Goal: Register for event/course

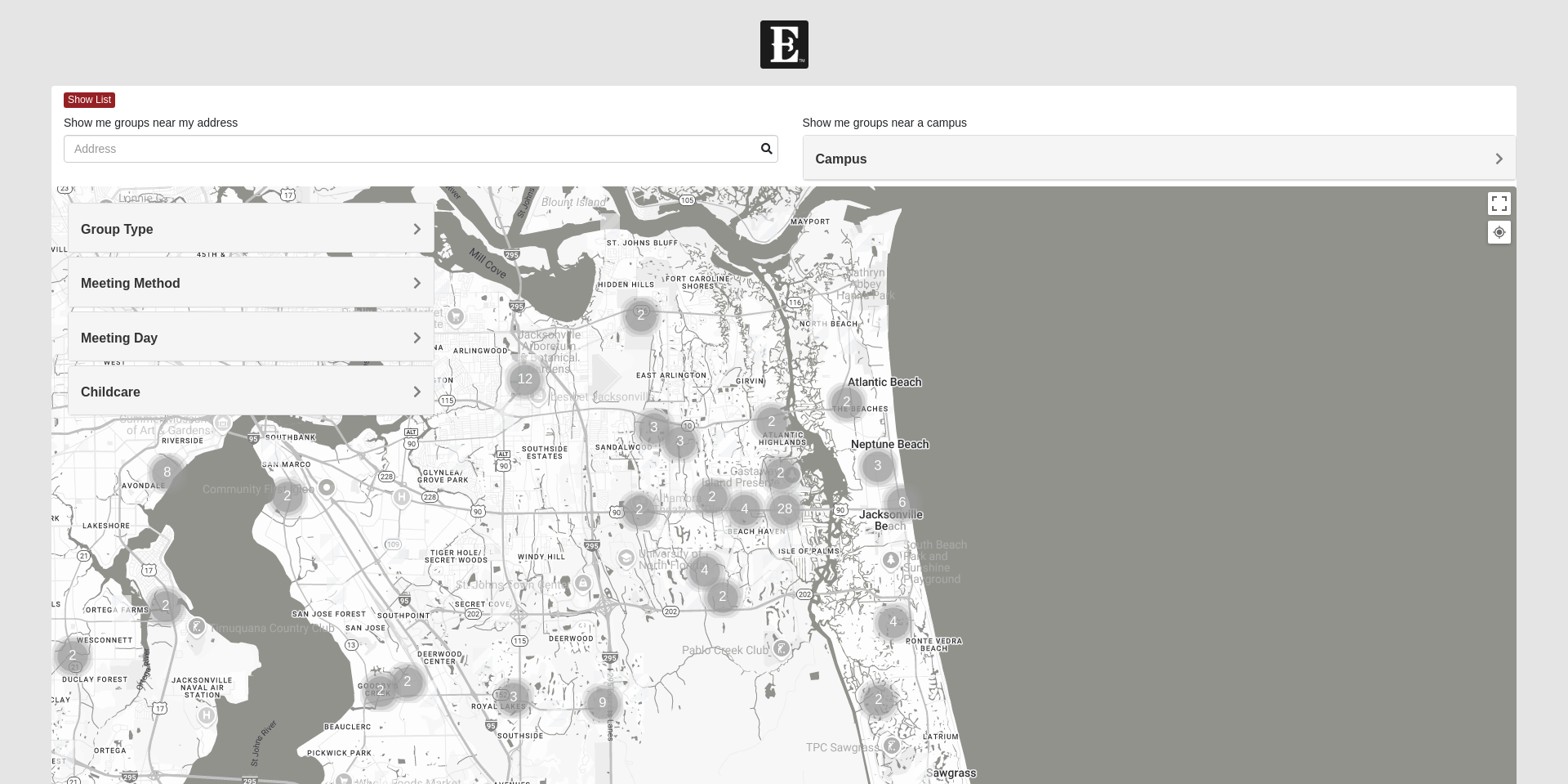
type input "!"
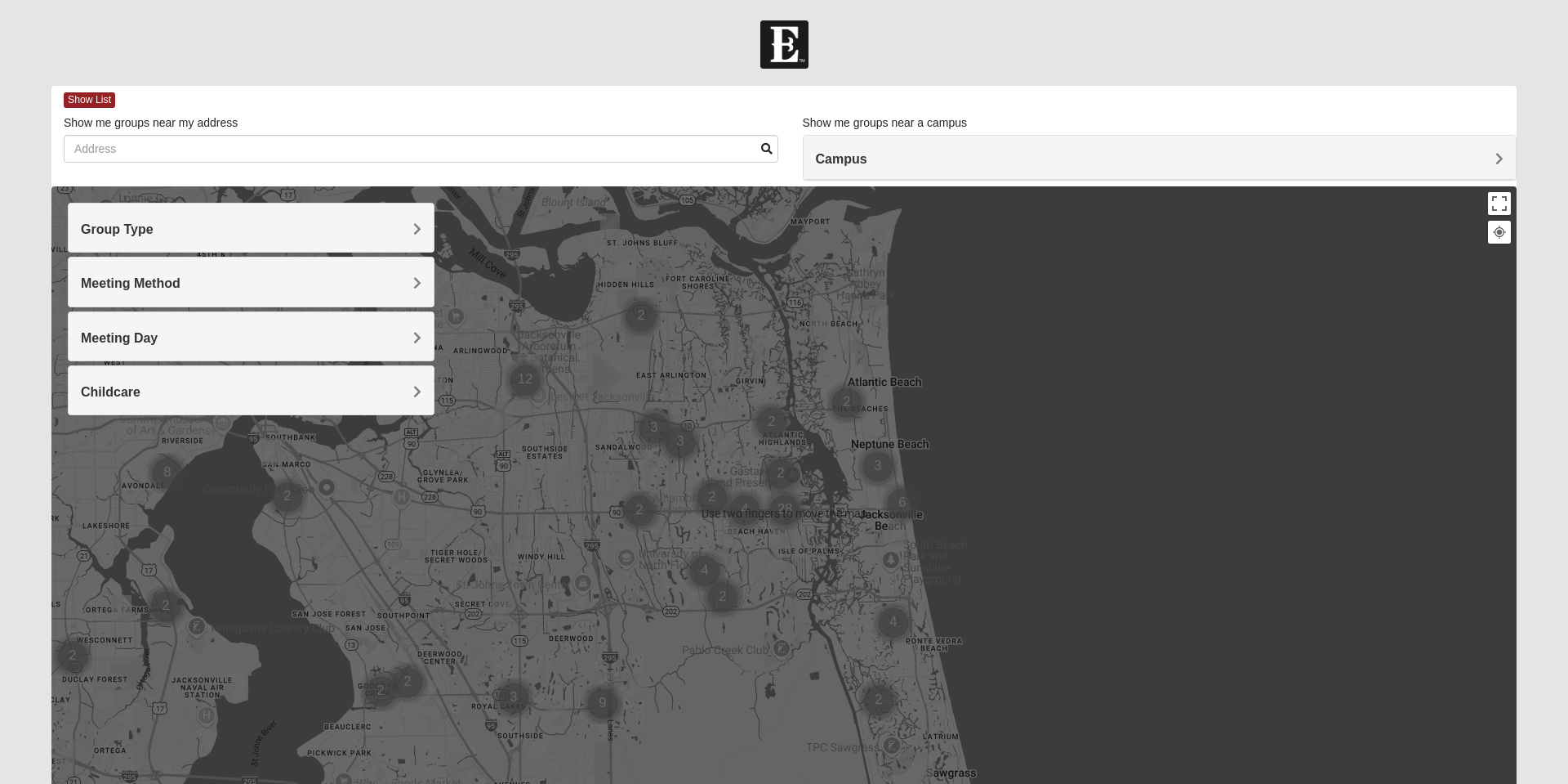
click at [975, 428] on div at bounding box center [784, 513] width 1465 height 654
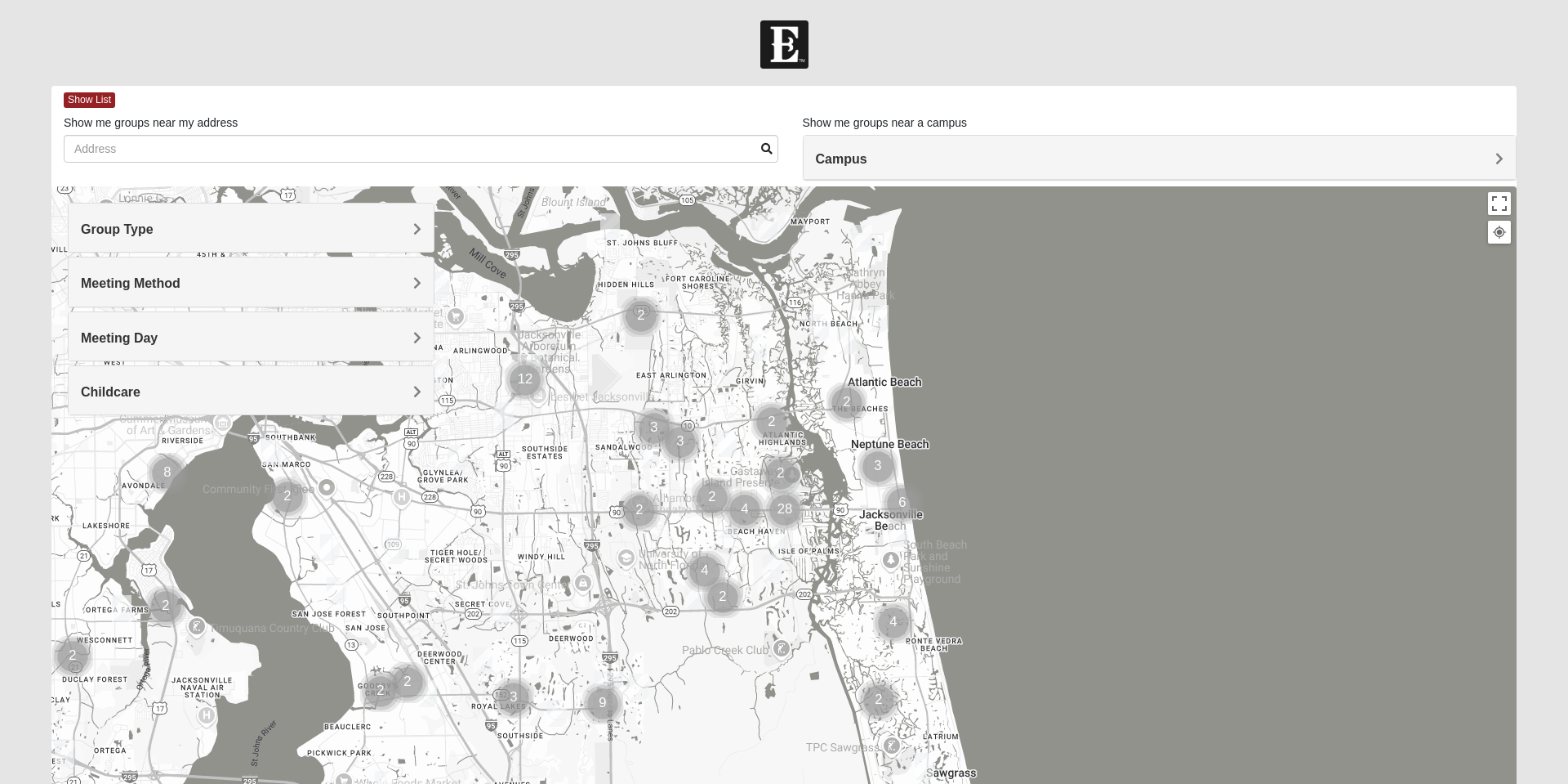
click at [964, 359] on div at bounding box center [784, 513] width 1465 height 654
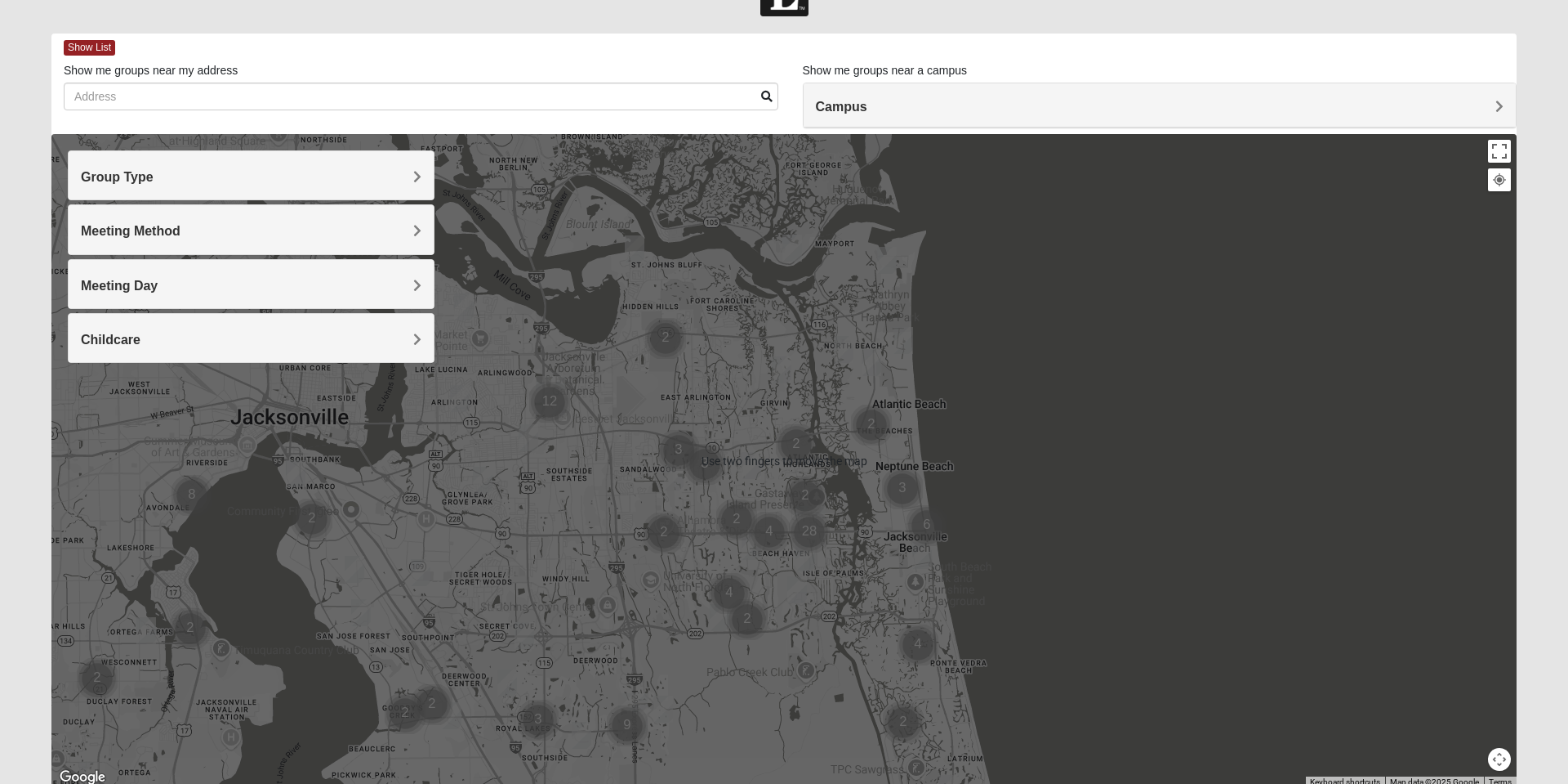
scroll to position [44, 0]
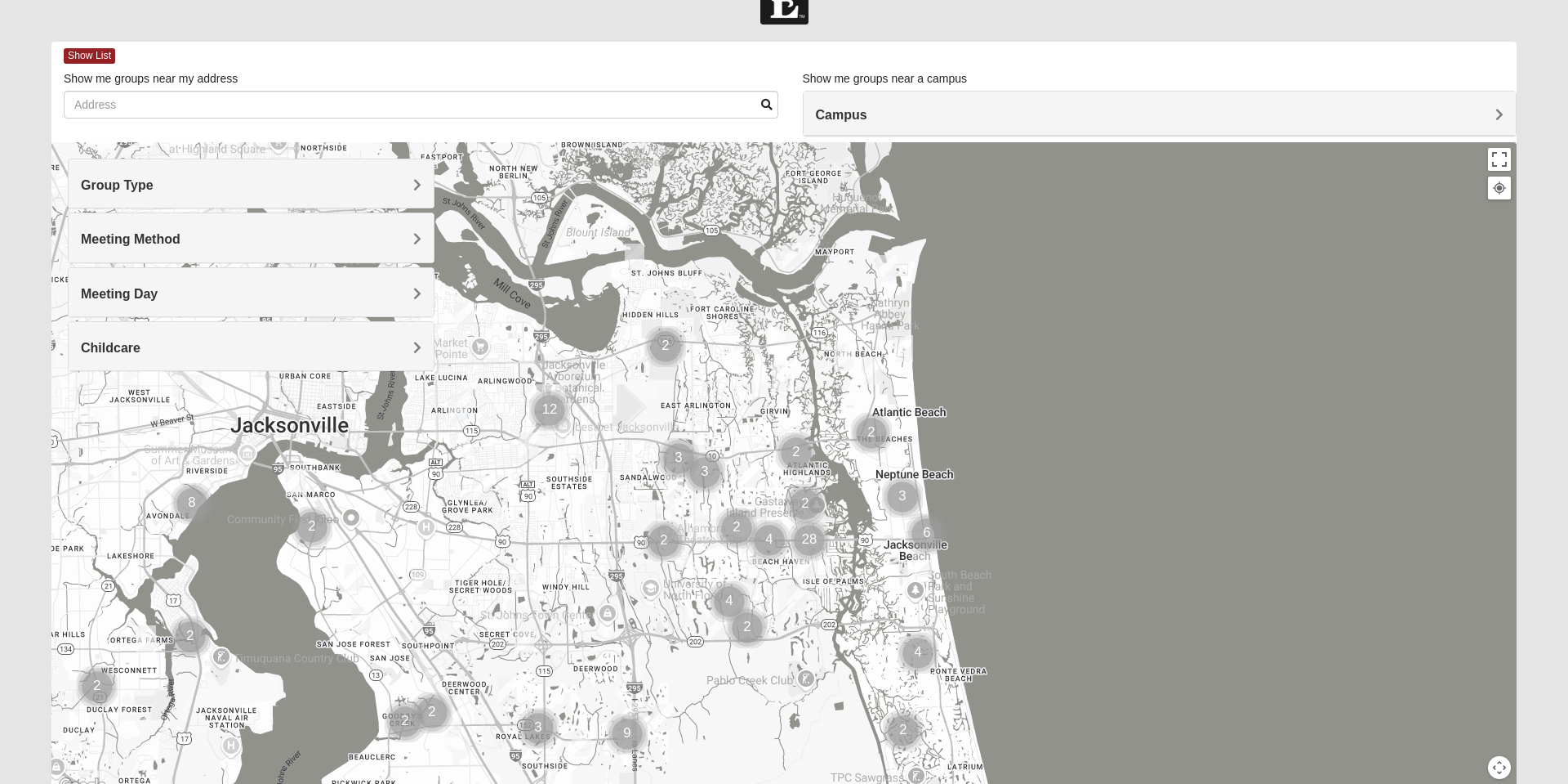
click at [683, 771] on div at bounding box center [784, 469] width 1465 height 654
click at [634, 715] on img "Cluster of 9 groups" at bounding box center [628, 734] width 54 height 54
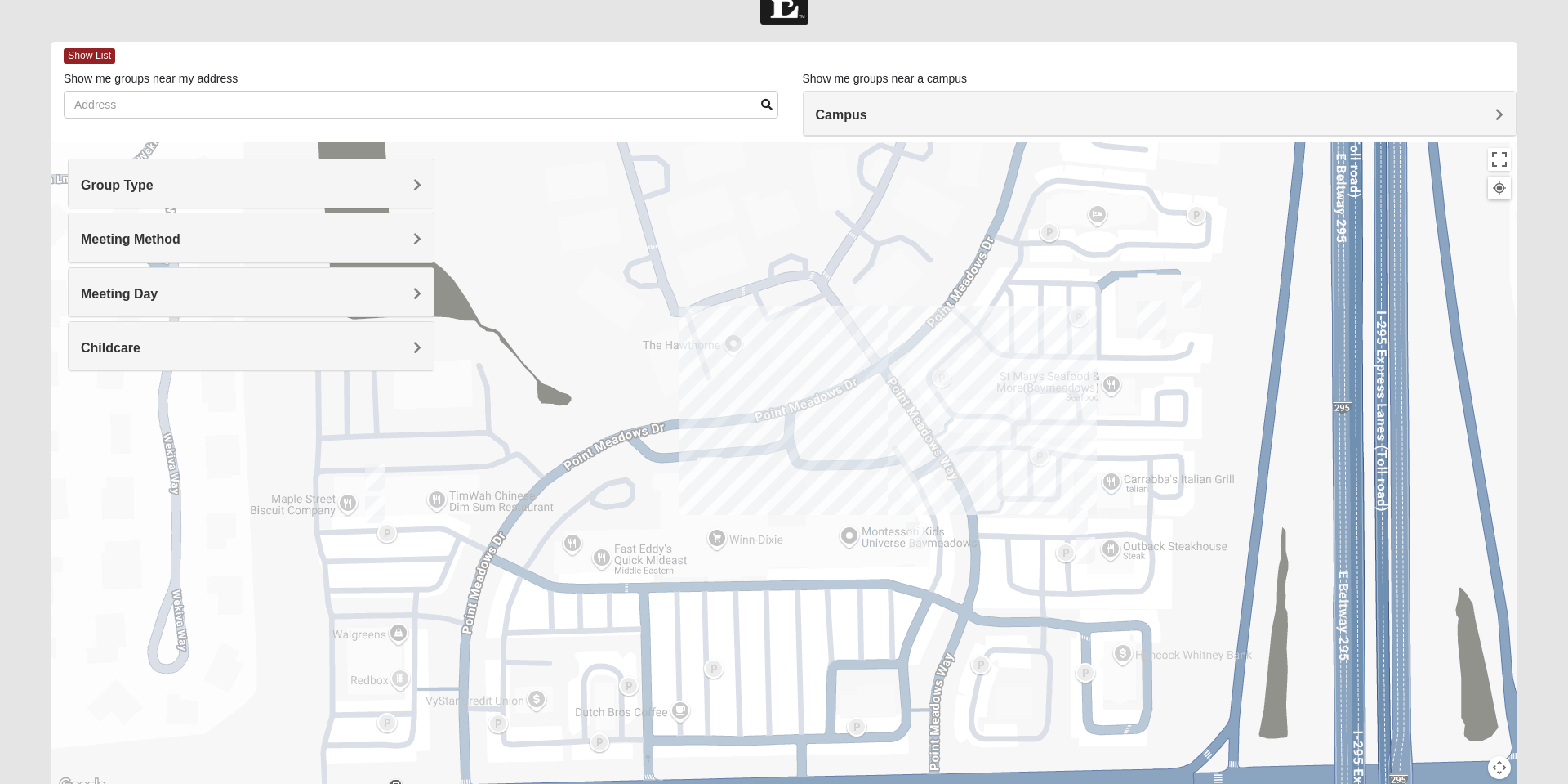
click at [896, 116] on h4 "Campus" at bounding box center [1160, 114] width 689 height 15
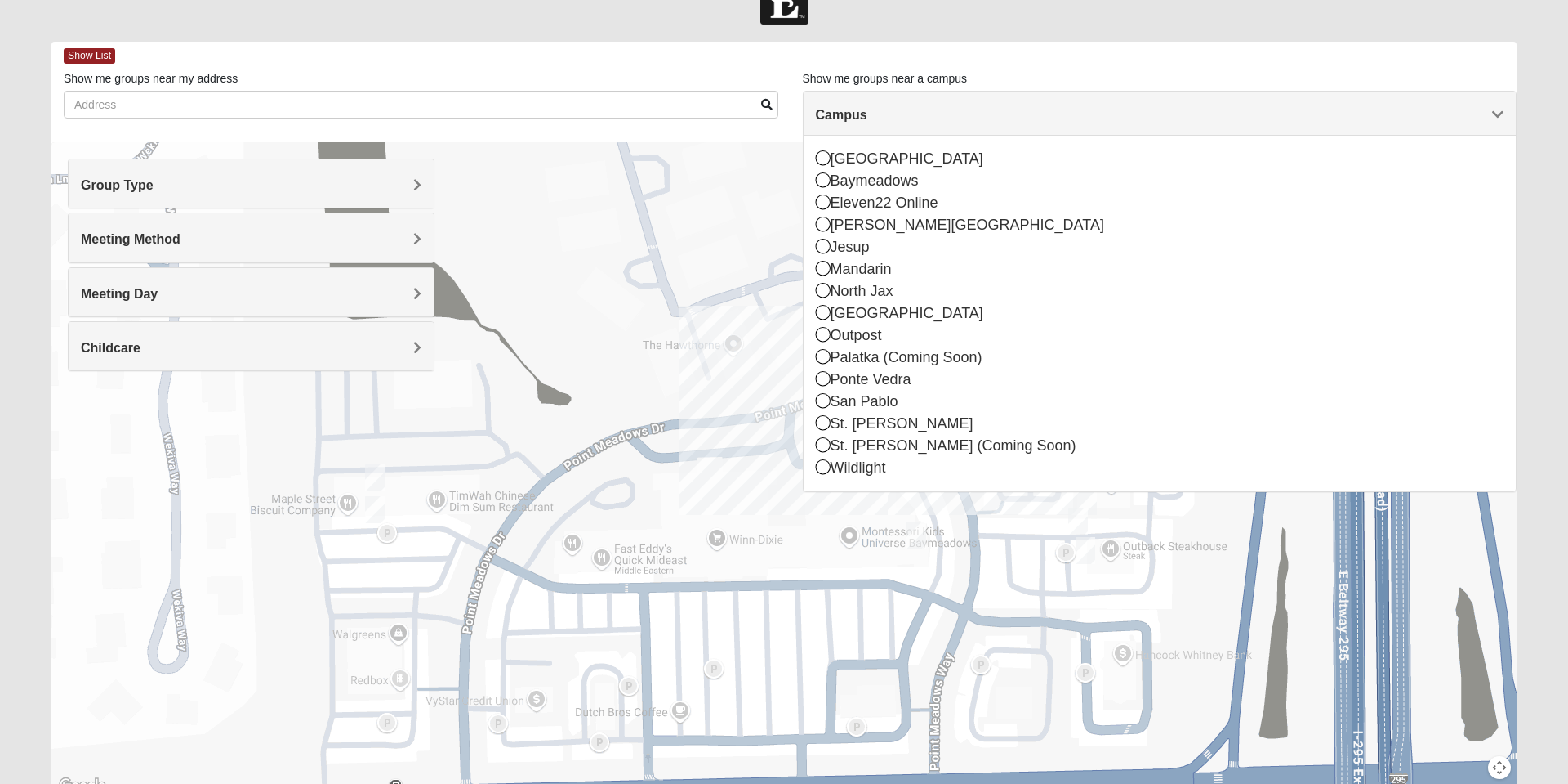
click at [830, 291] on icon at bounding box center [823, 290] width 14 height 14
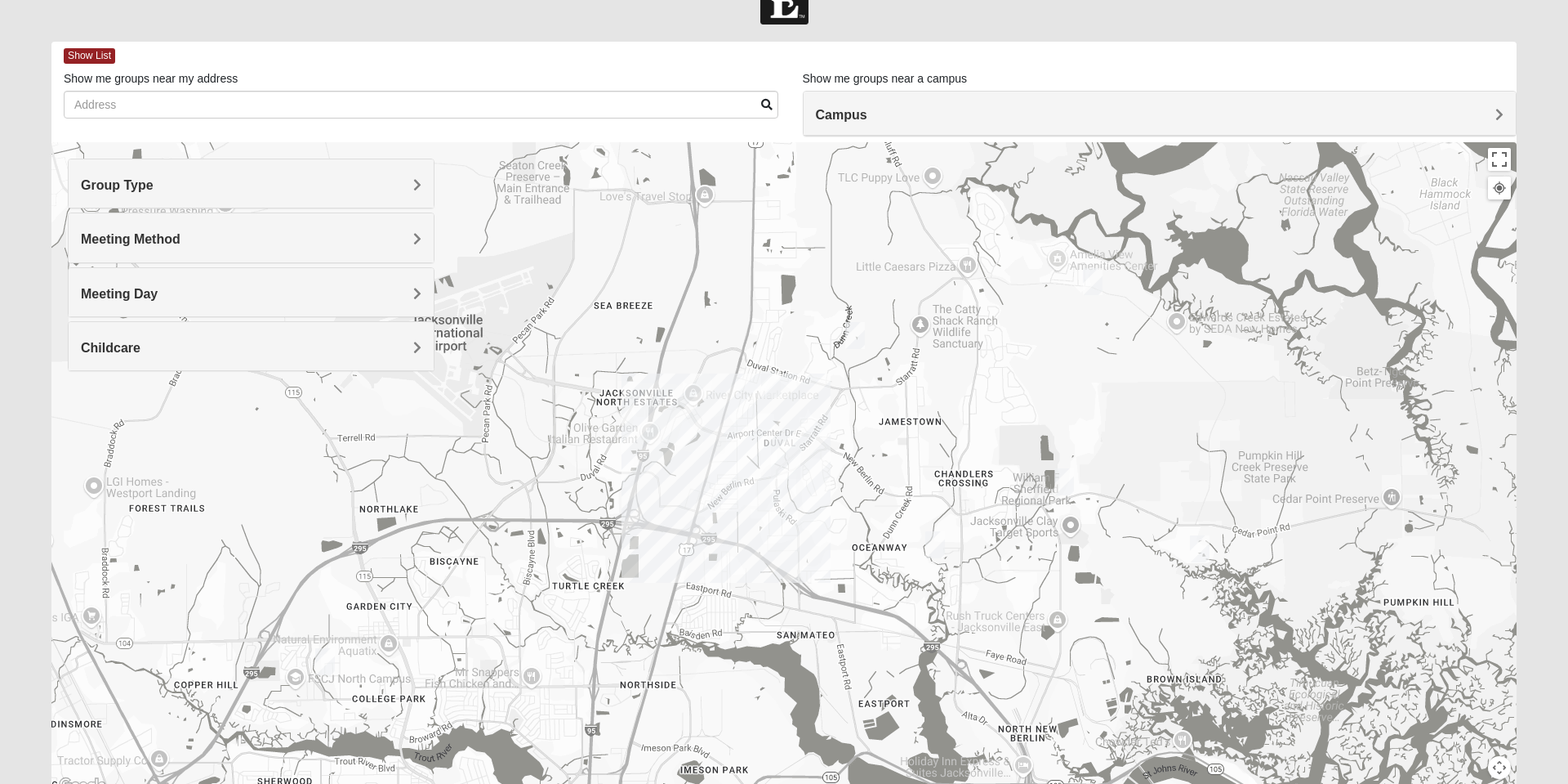
click at [768, 382] on img "Mixed Martins 32218" at bounding box center [771, 385] width 33 height 40
click at [890, 279] on button "Close" at bounding box center [898, 290] width 39 height 39
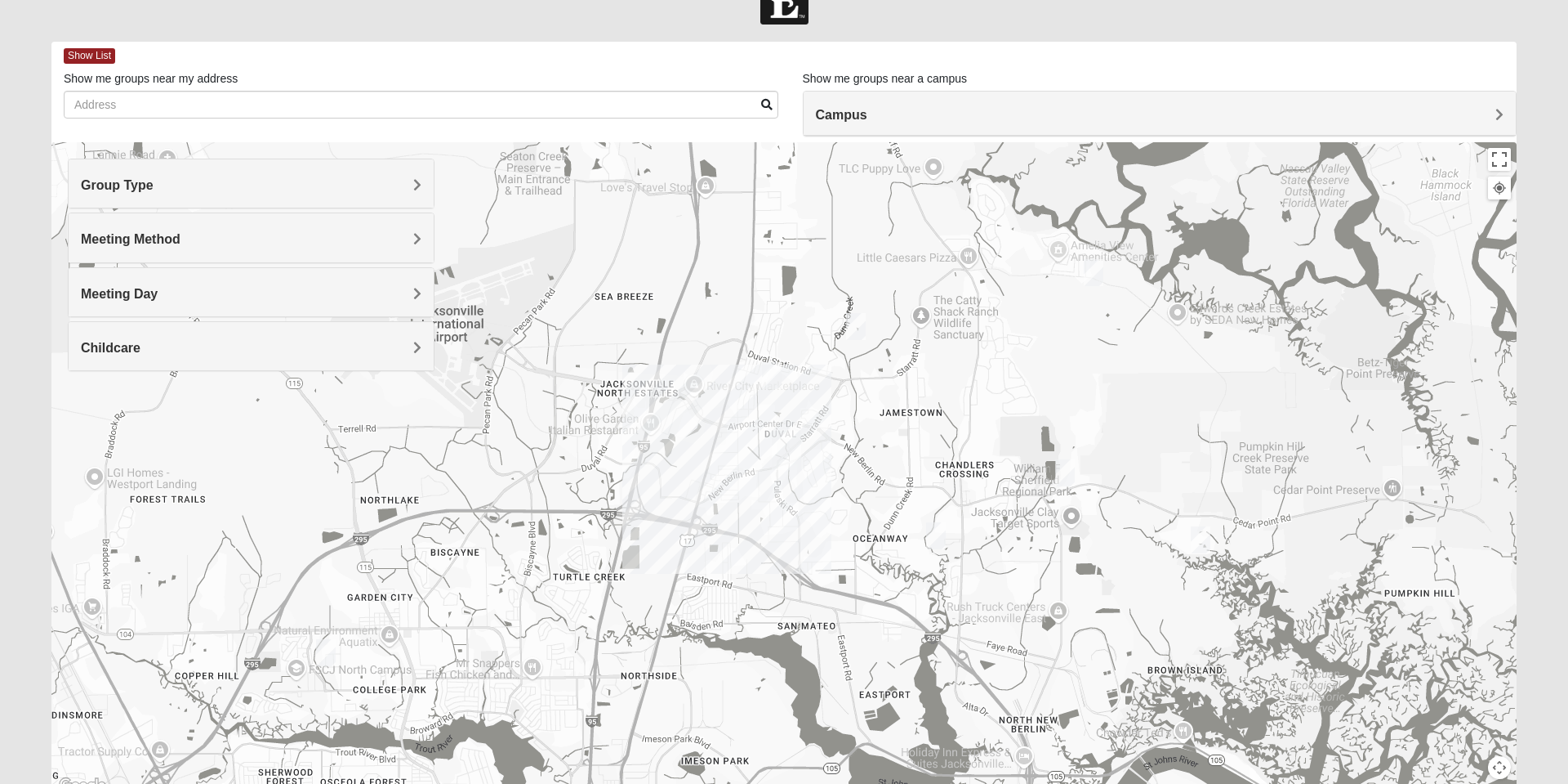
click at [672, 395] on div at bounding box center [784, 469] width 1465 height 654
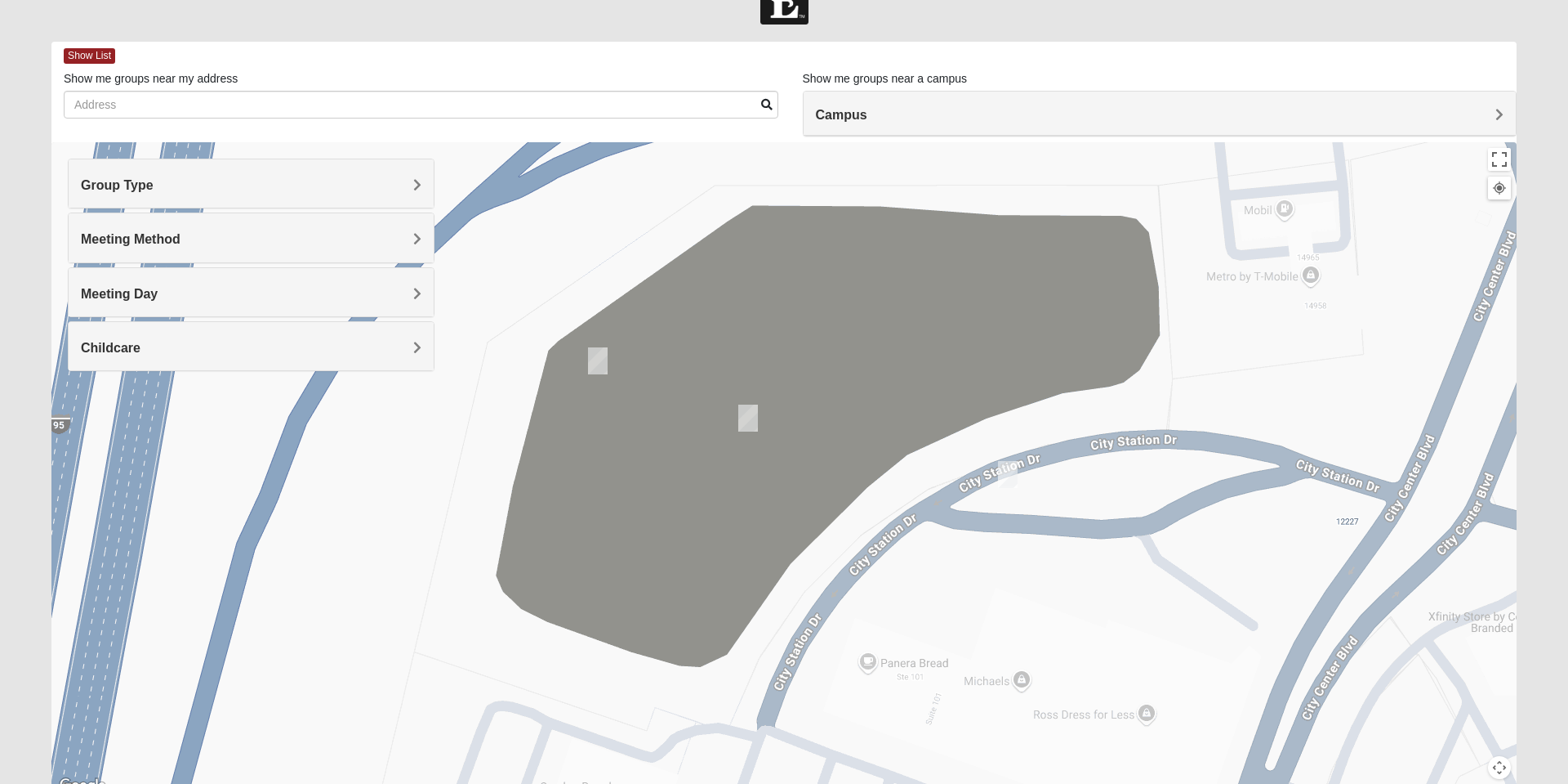
click at [1015, 479] on img "Mens Ziller 32218" at bounding box center [1008, 474] width 33 height 40
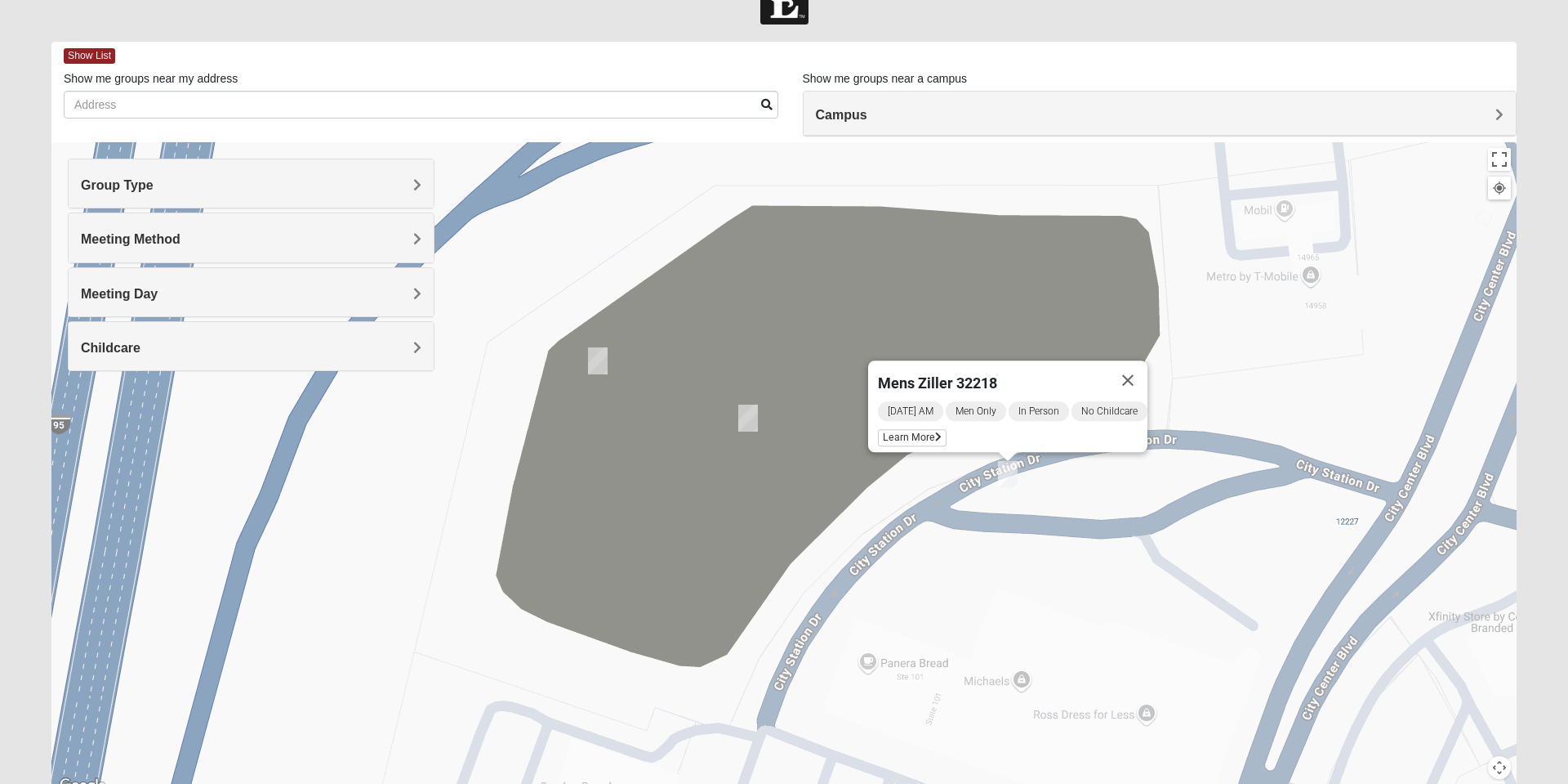
click at [918, 429] on span "Learn More" at bounding box center [912, 437] width 69 height 17
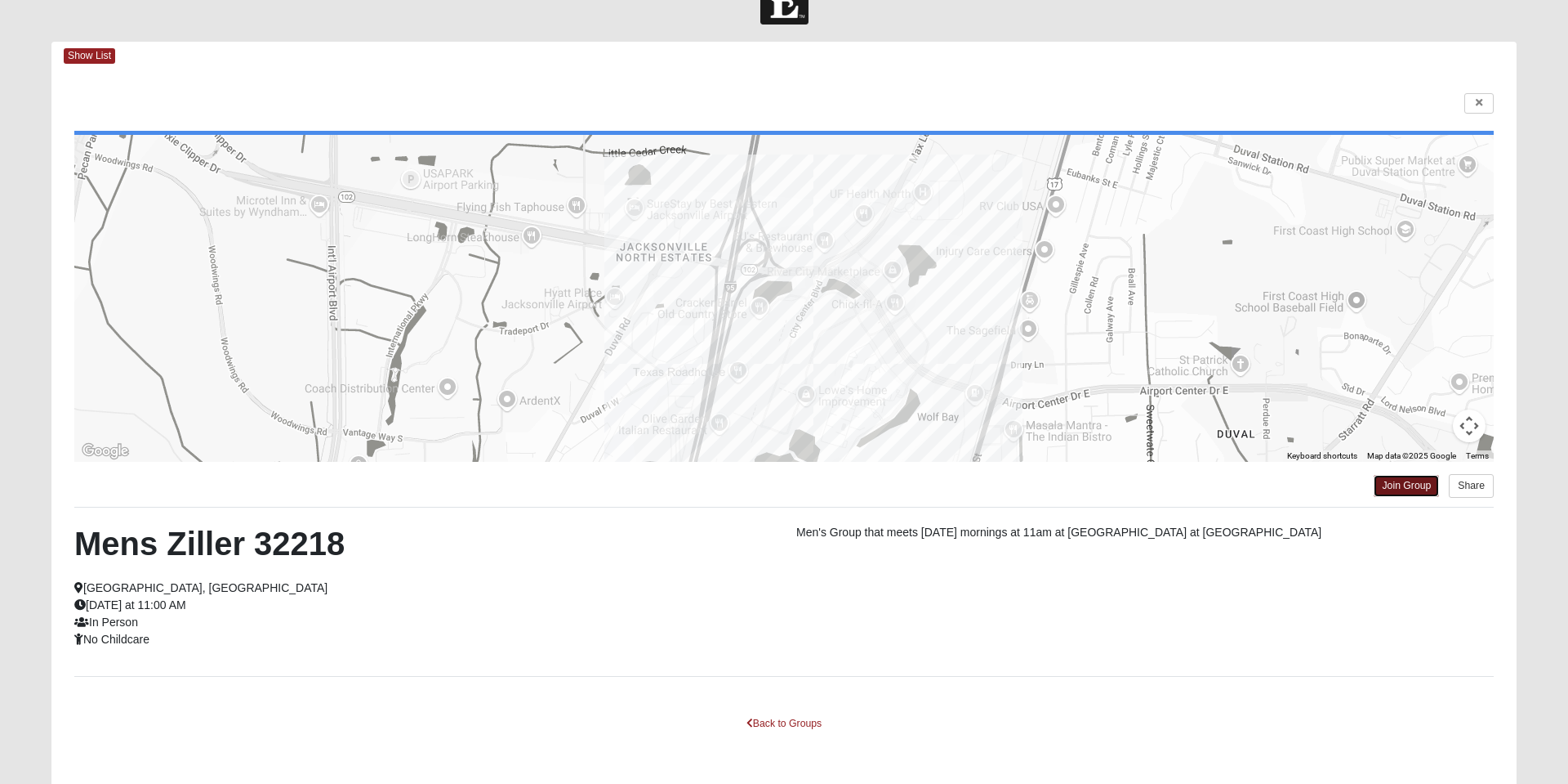
click at [1404, 488] on link "Join Group" at bounding box center [1406, 485] width 65 height 22
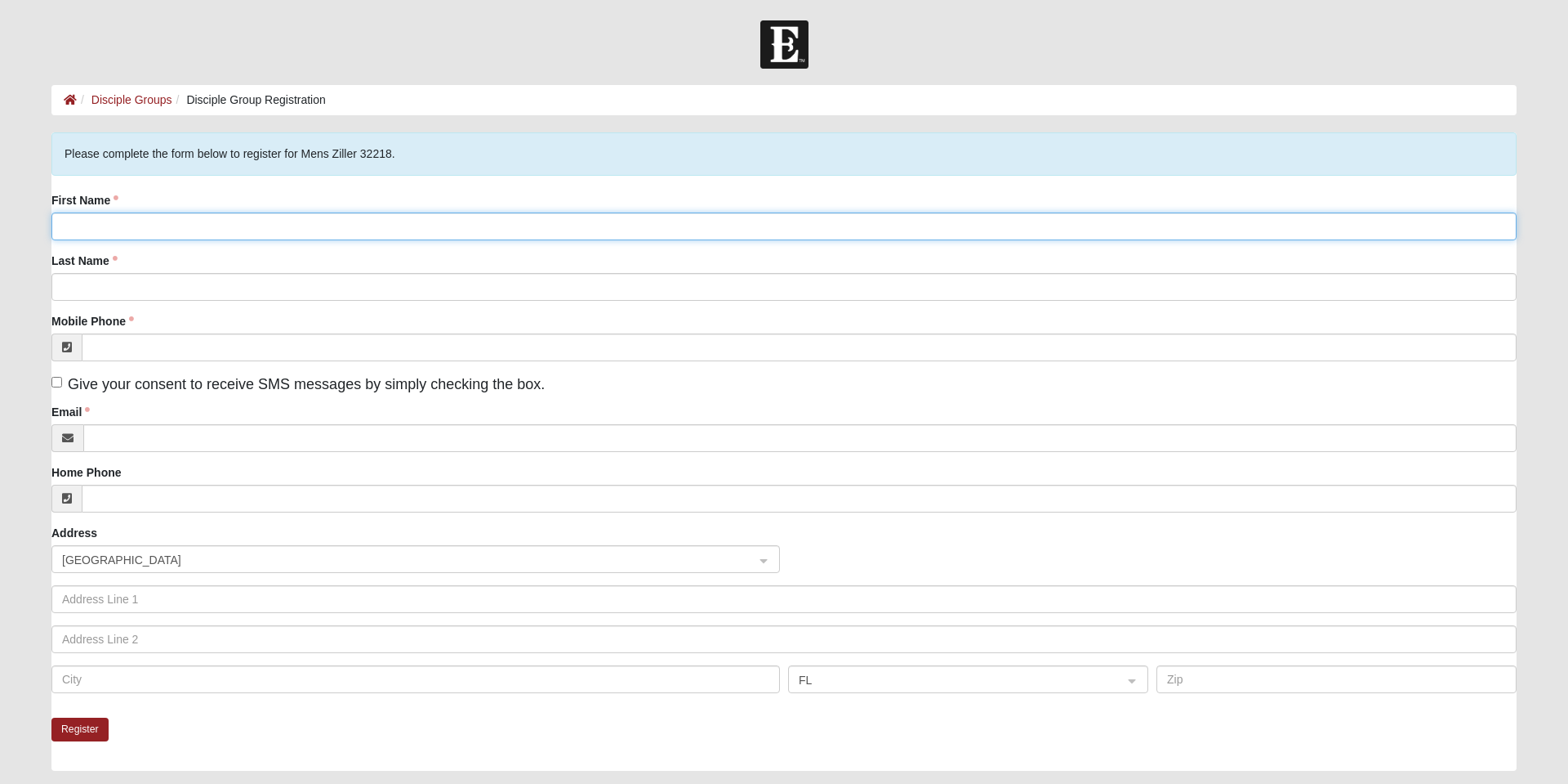
click at [102, 225] on input "First Name" at bounding box center [784, 226] width 1465 height 28
type input "CALEB"
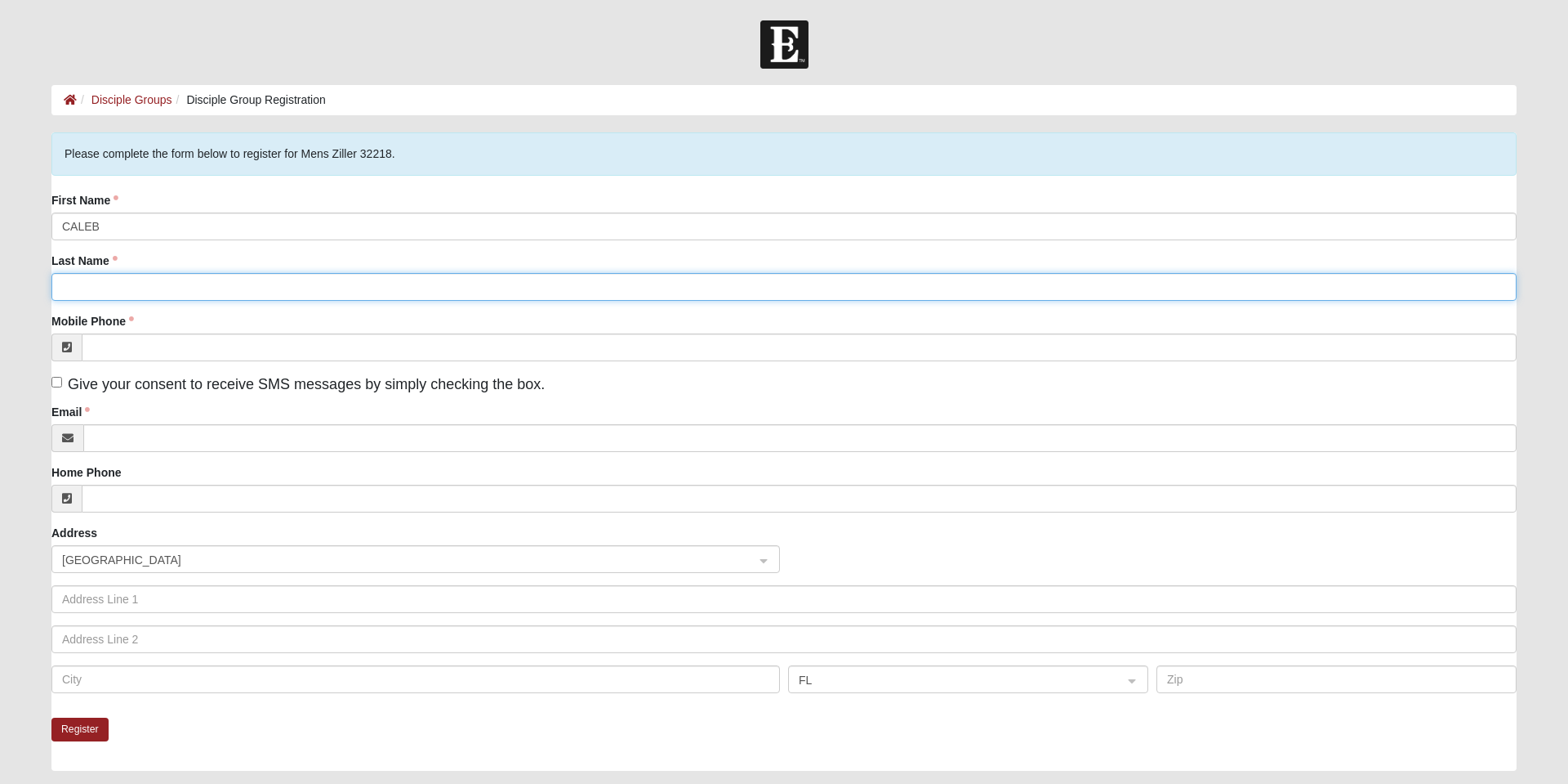
click at [194, 281] on input "Last Name" at bounding box center [784, 287] width 1465 height 28
type input "TONNESEN"
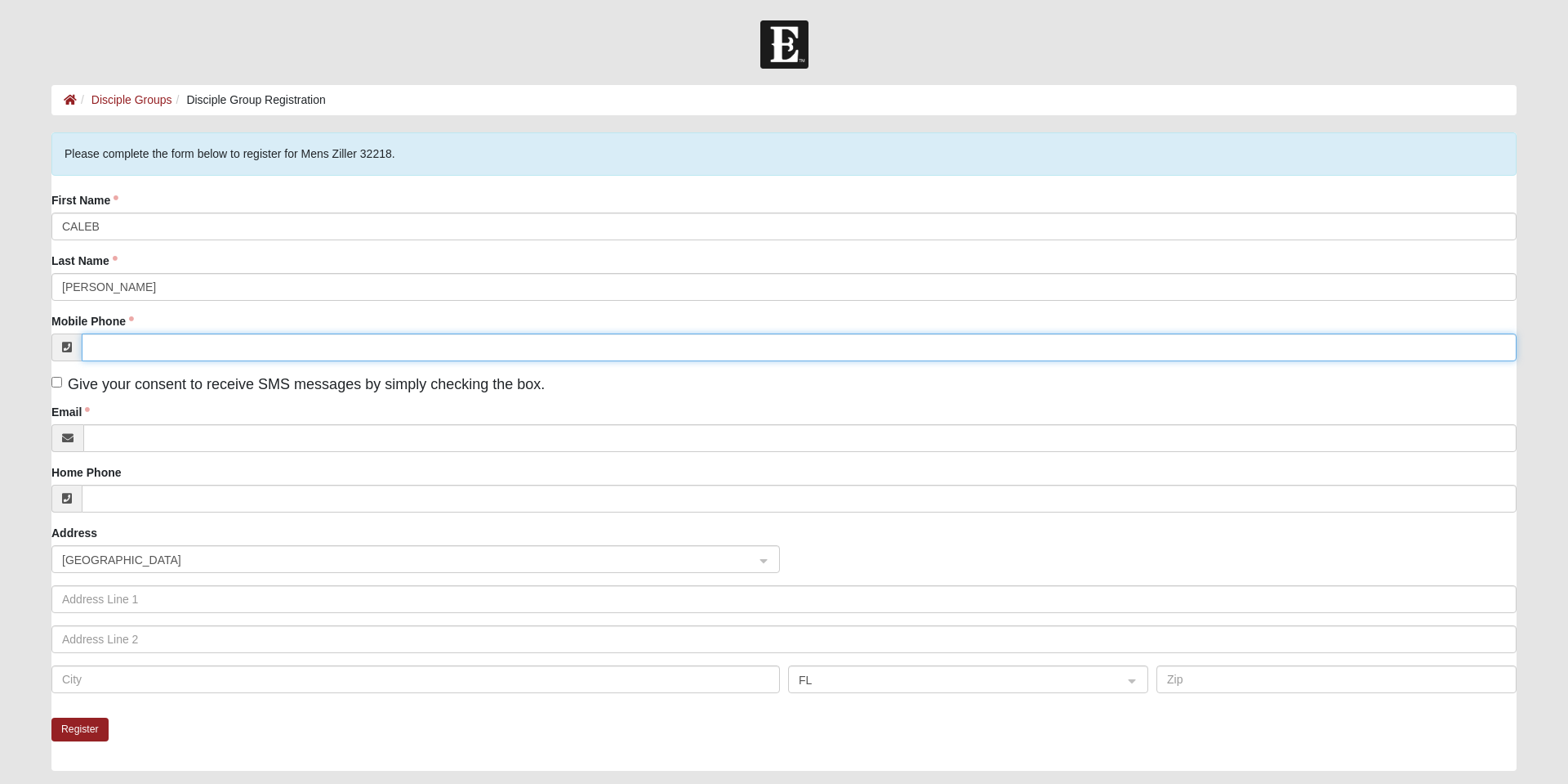
click at [189, 340] on input "Mobile Phone" at bounding box center [799, 347] width 1435 height 28
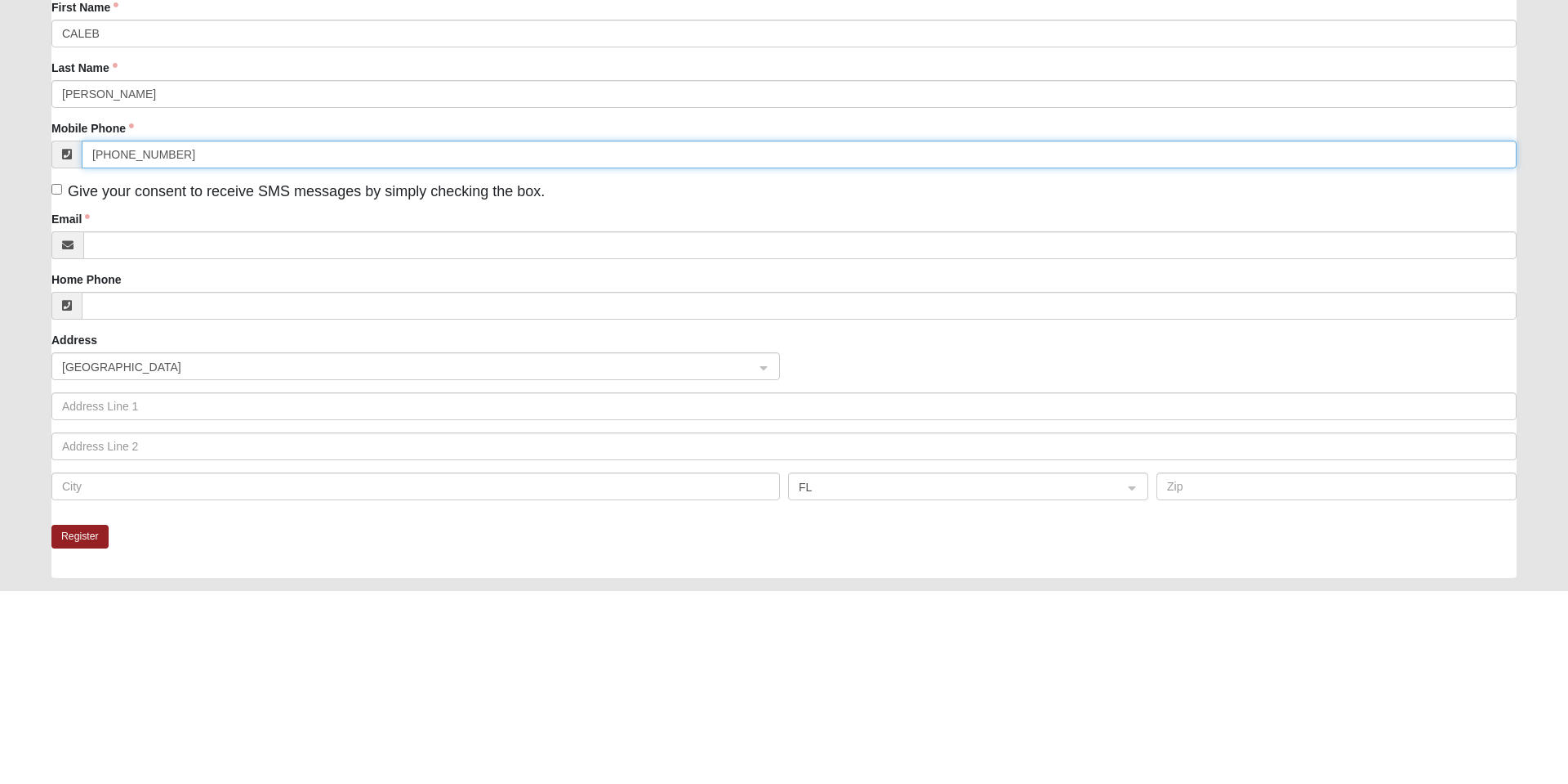
type input "(301) 257-0169"
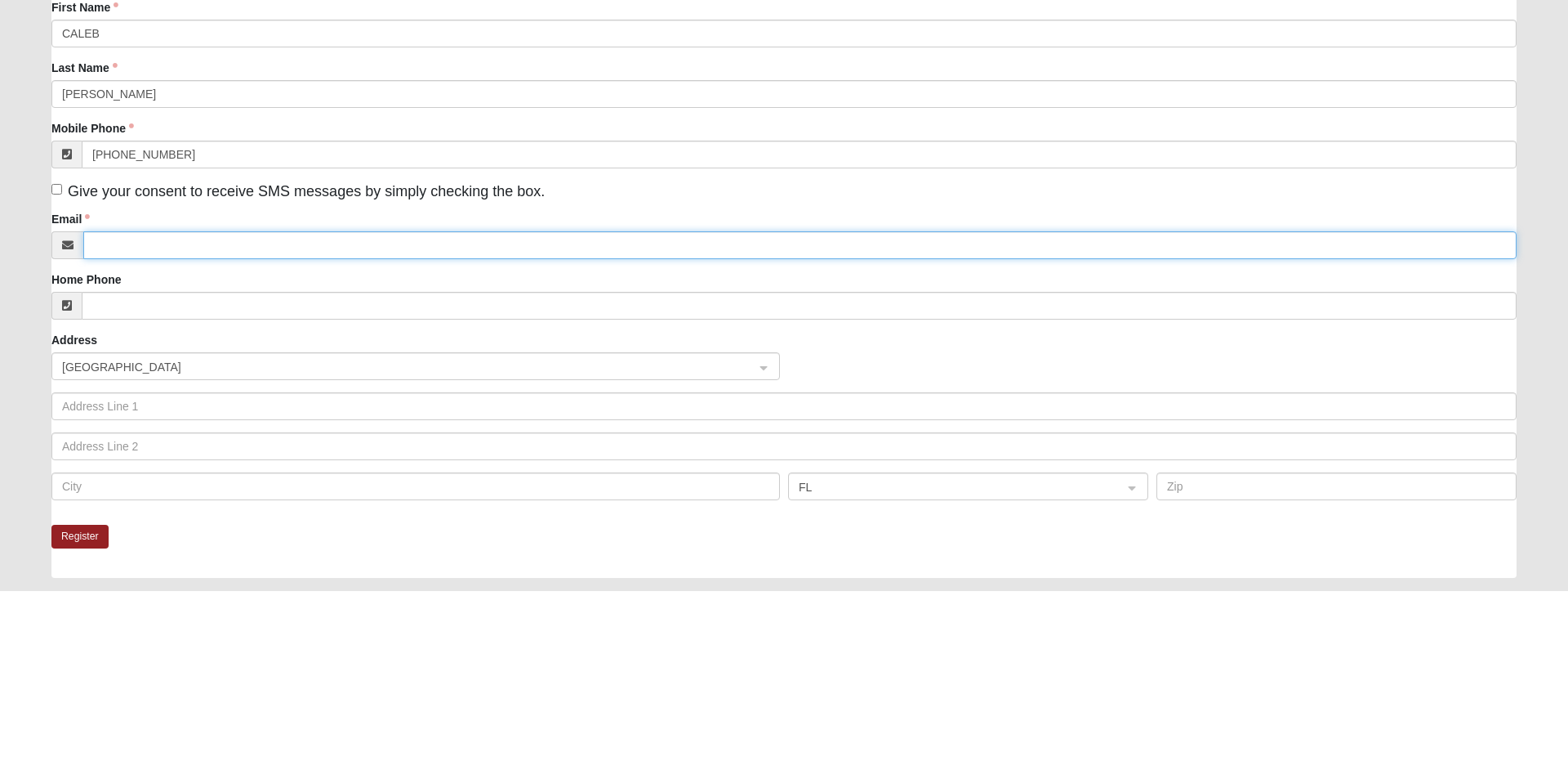
click at [365, 438] on input "Email" at bounding box center [800, 438] width 1433 height 28
type input "C"
type input "c"
type input "CALEBTONNESEN@GMAIL.COM"
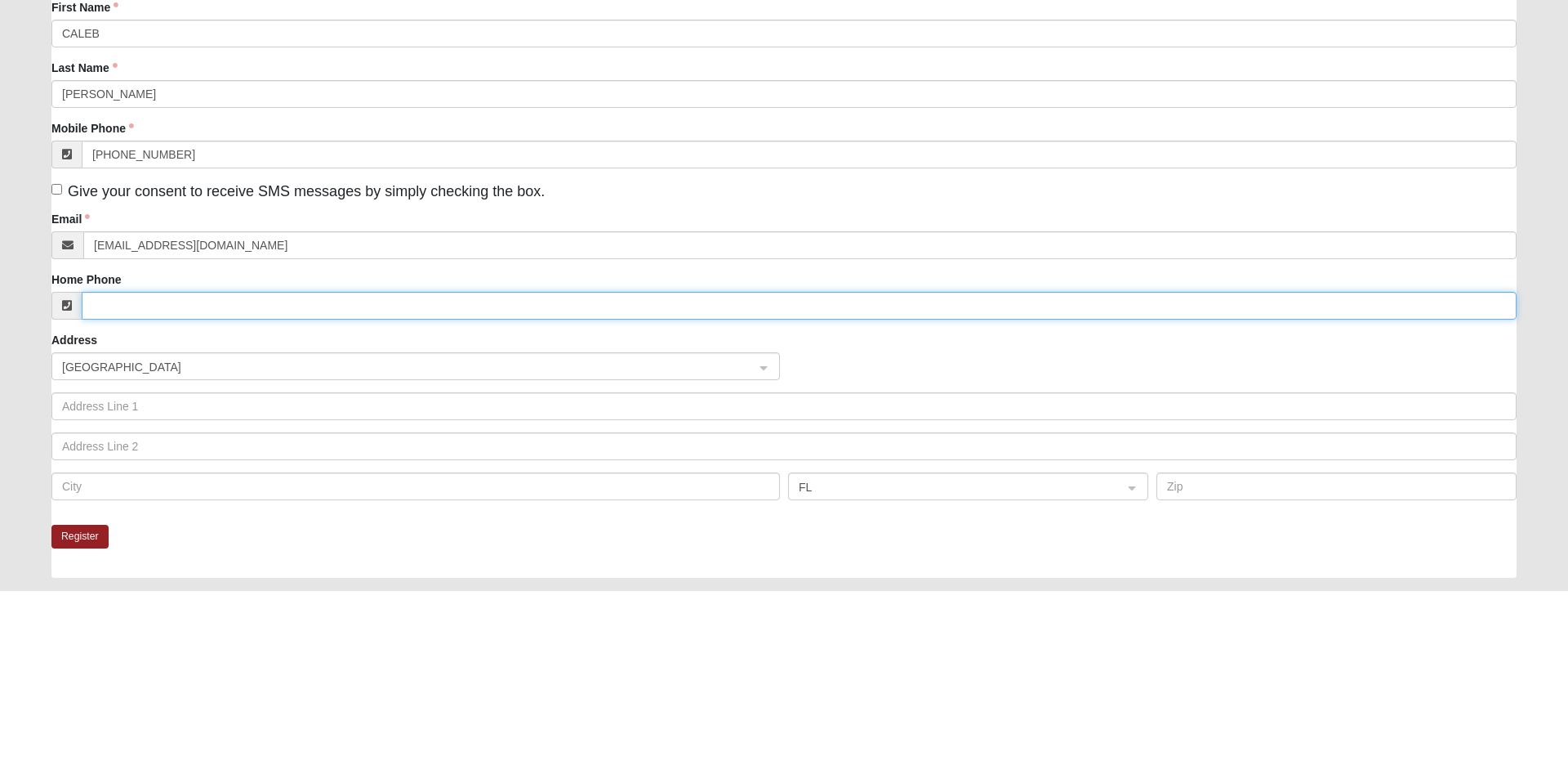
click at [134, 504] on input "Home Phone" at bounding box center [799, 498] width 1435 height 28
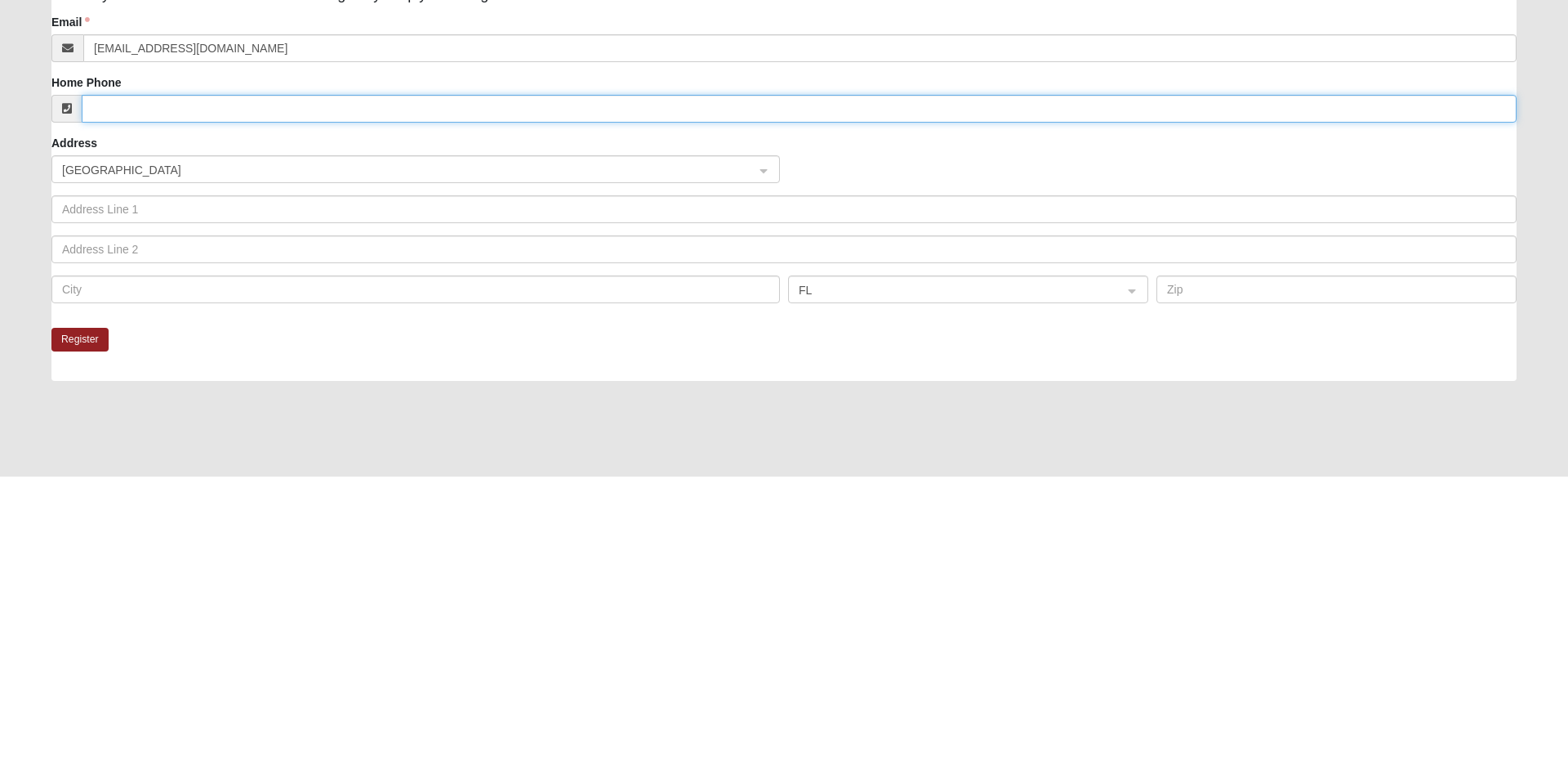
scroll to position [88, 0]
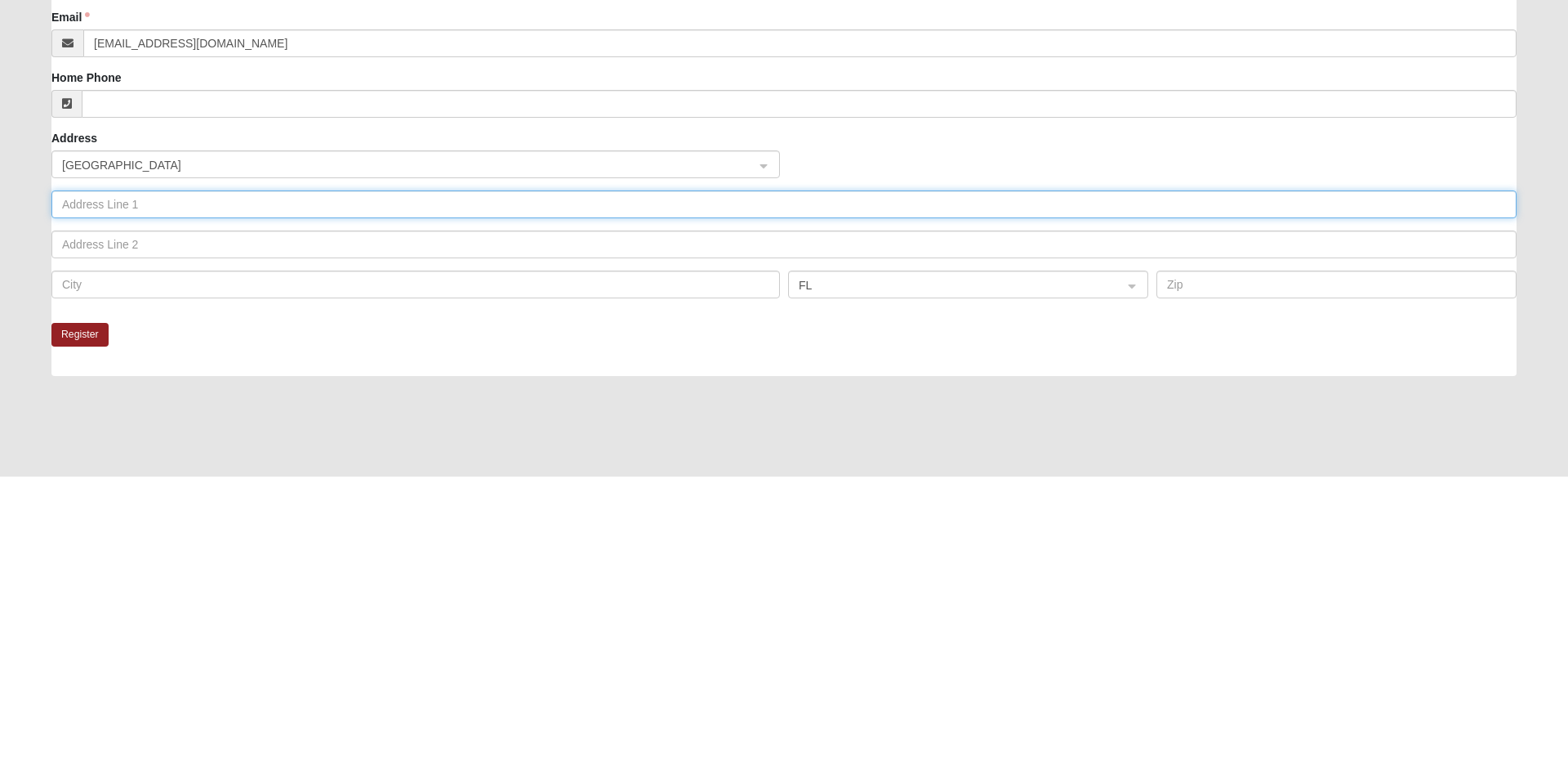
click at [115, 512] on input "text" at bounding box center [784, 512] width 1465 height 28
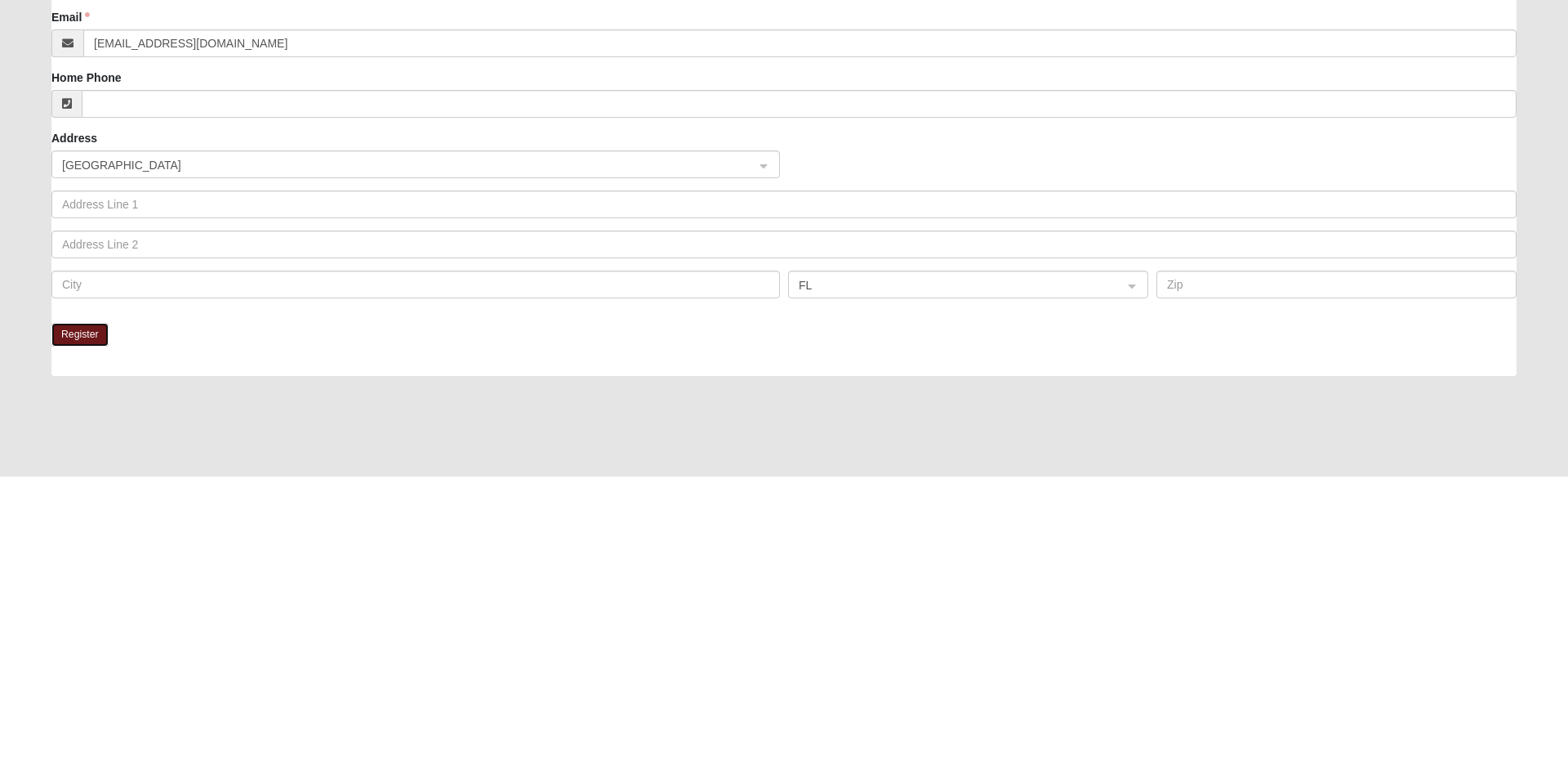
click at [81, 642] on button "Register" at bounding box center [80, 642] width 57 height 24
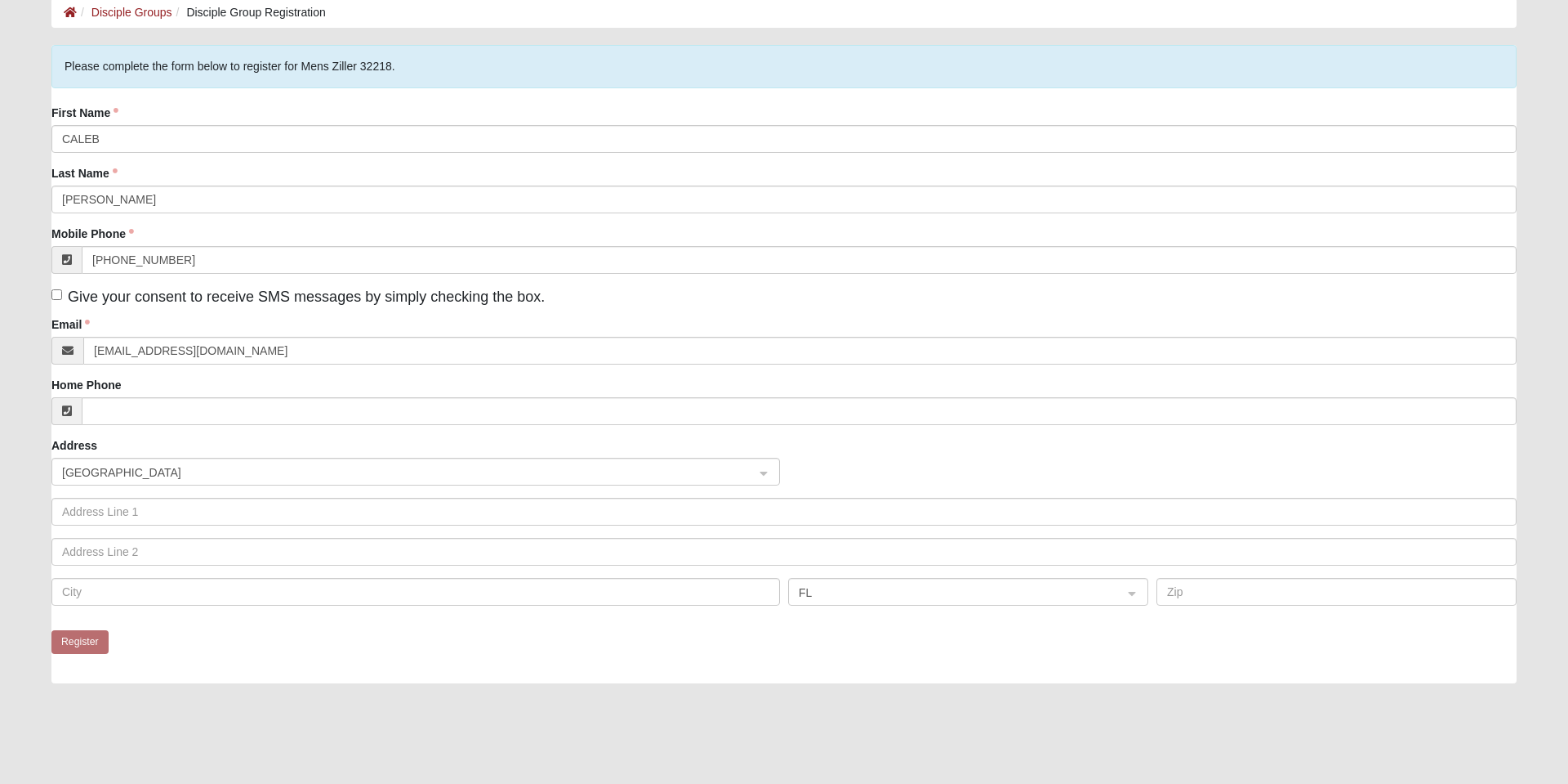
scroll to position [0, 0]
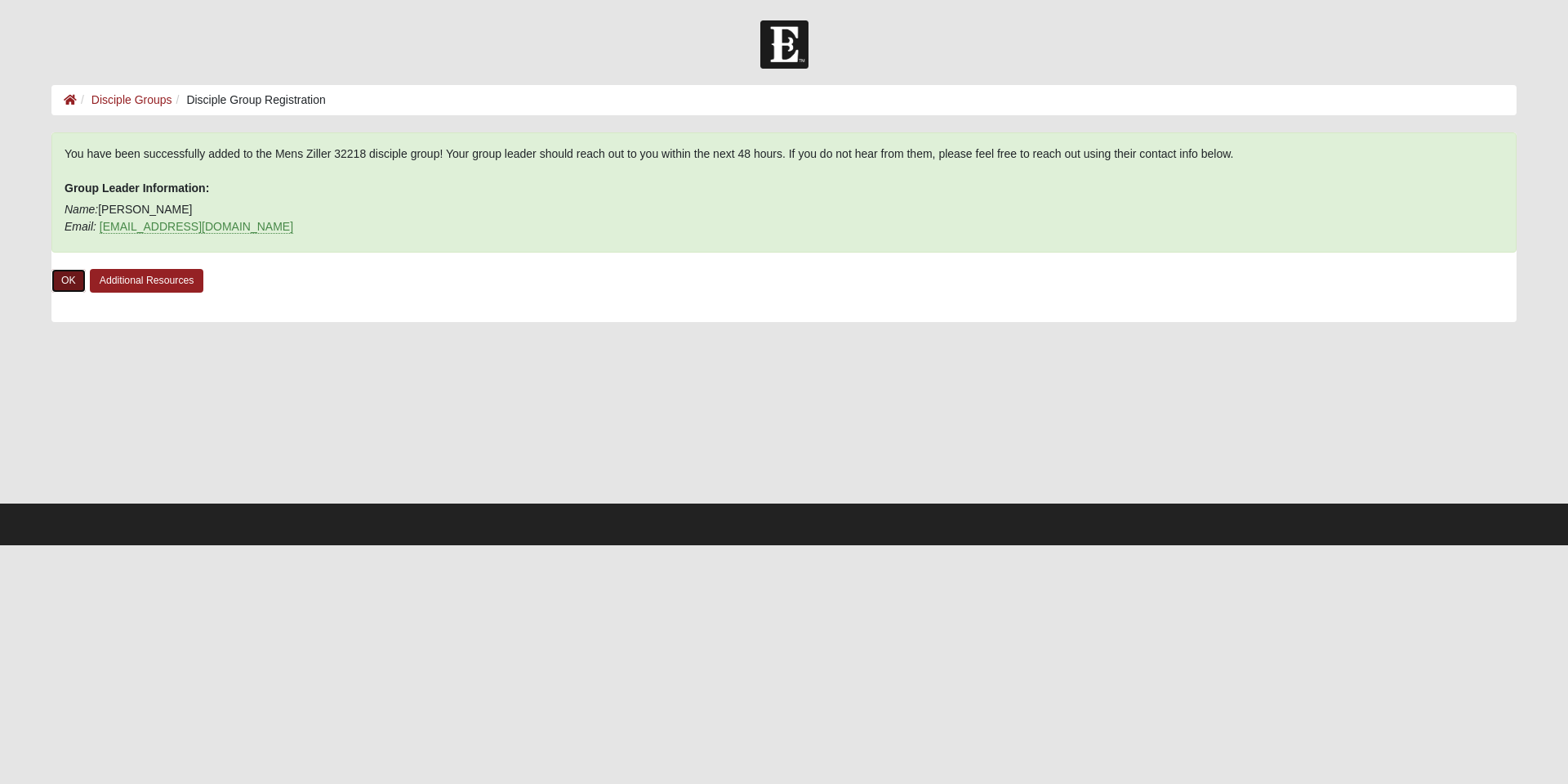
click at [70, 292] on link "OK" at bounding box center [69, 281] width 34 height 24
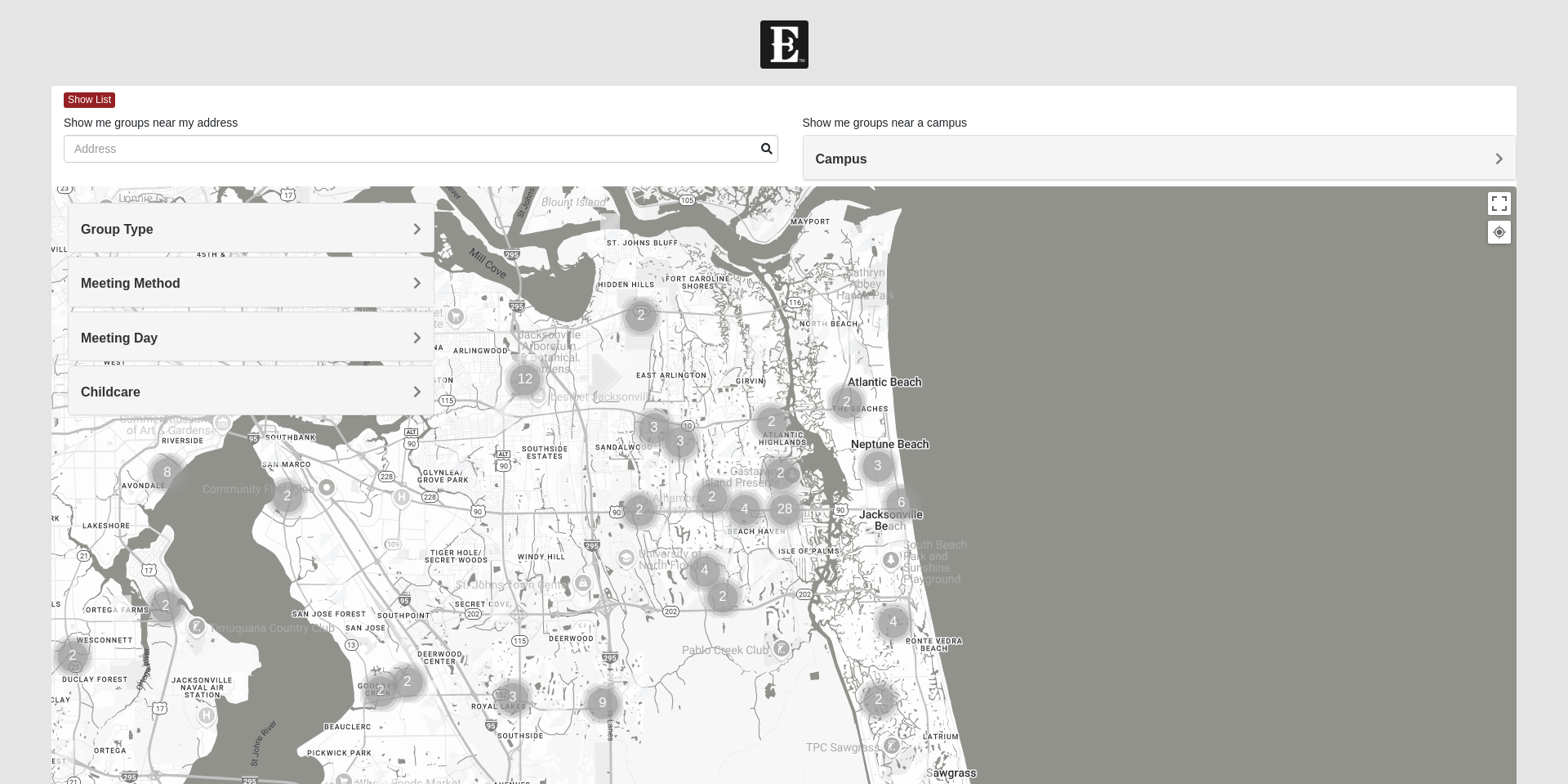
click at [1548, 763] on form "Log In Find A Group Error Show List Loading Groups" at bounding box center [784, 460] width 1568 height 879
